Goal: Find specific page/section

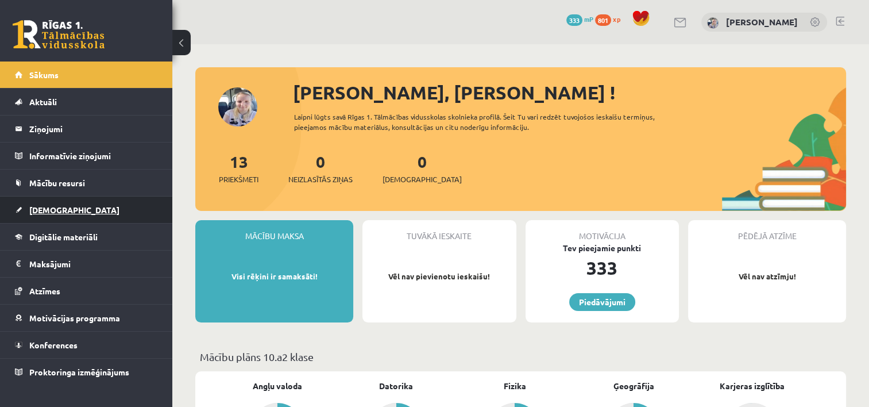
click at [81, 209] on link "[DEMOGRAPHIC_DATA]" at bounding box center [86, 210] width 143 height 26
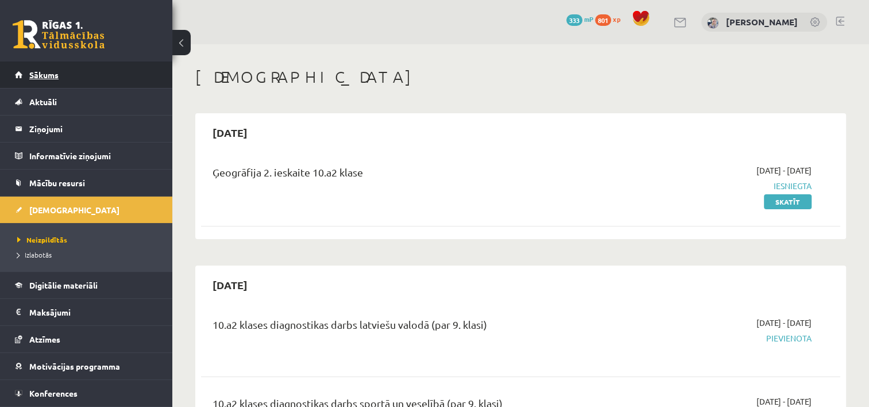
click at [102, 72] on link "Sākums" at bounding box center [86, 74] width 143 height 26
